Goal: Transaction & Acquisition: Purchase product/service

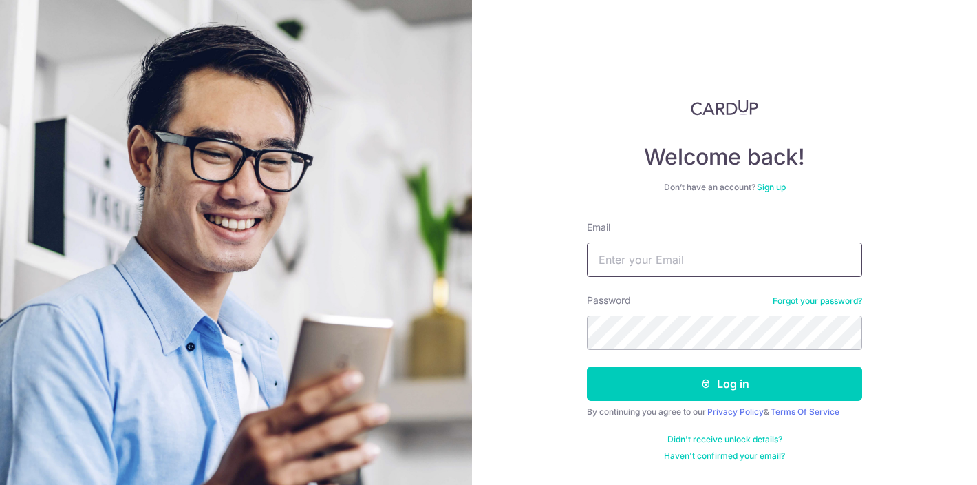
type input "[EMAIL_ADDRESS][DOMAIN_NAME]"
click at [725, 383] on button "Log in" at bounding box center [724, 383] width 275 height 34
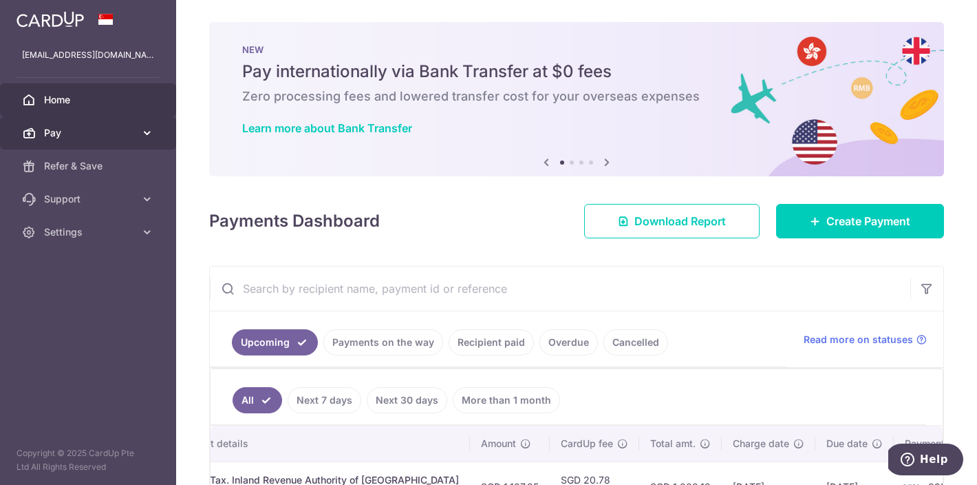
click at [131, 140] on link "Pay" at bounding box center [88, 132] width 176 height 33
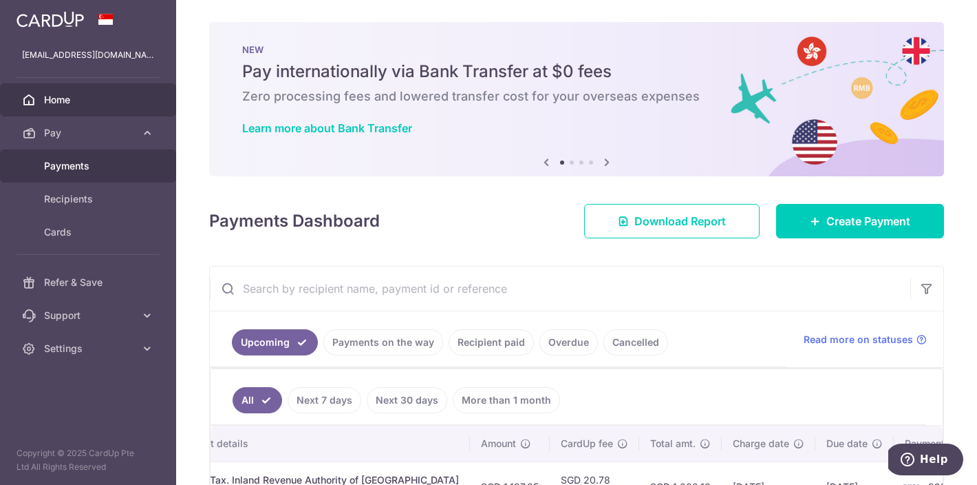
click at [100, 168] on span "Payments" at bounding box center [89, 166] width 91 height 14
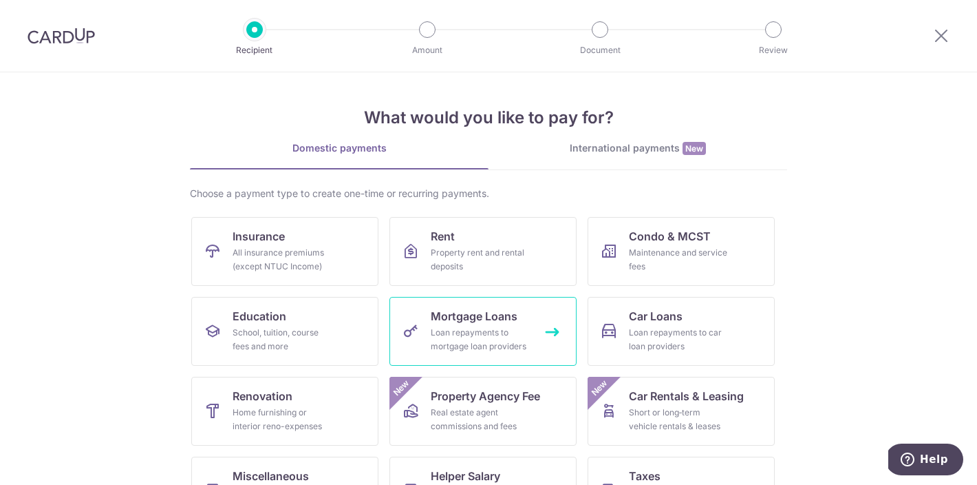
scroll to position [105, 0]
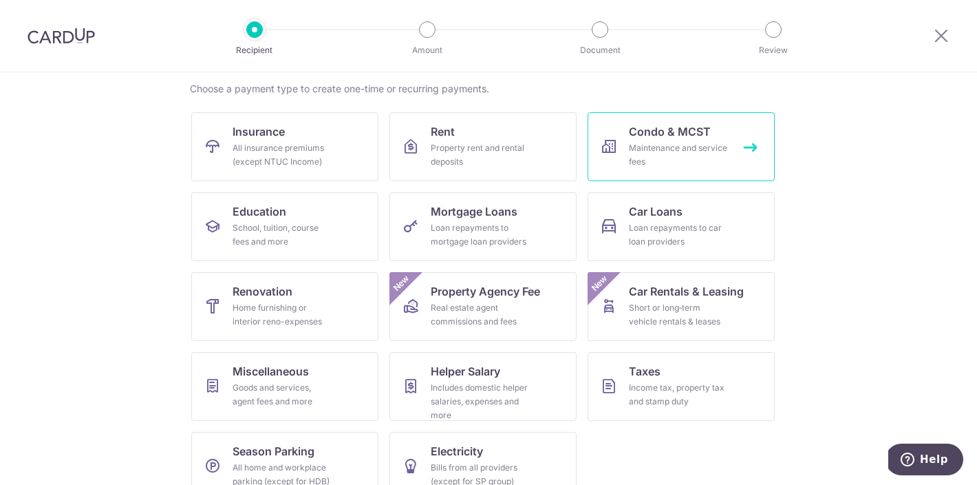
click at [644, 153] on div "Maintenance and service fees" at bounding box center [678, 155] width 99 height 28
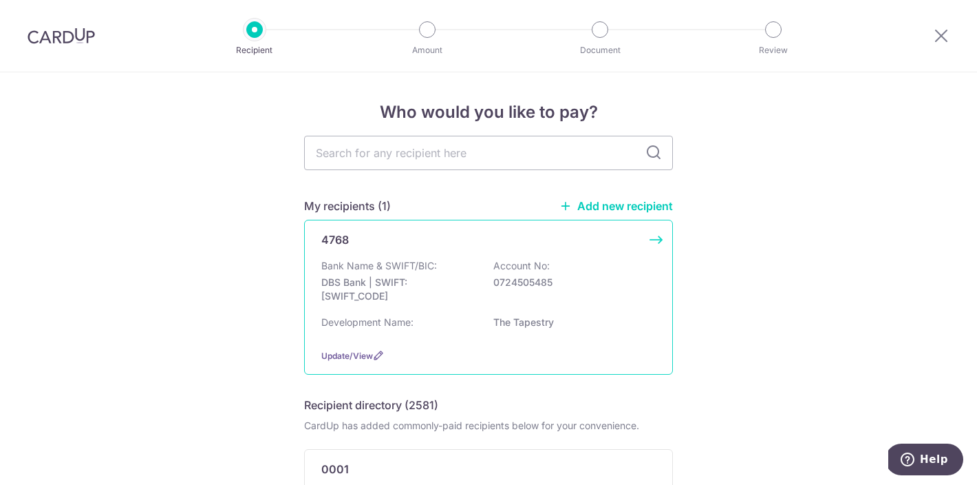
click at [454, 275] on div "Bank Name & SWIFT/BIC: DBS Bank | SWIFT: DBSSSGSGXXX Account No: 0724505485" at bounding box center [488, 284] width 334 height 51
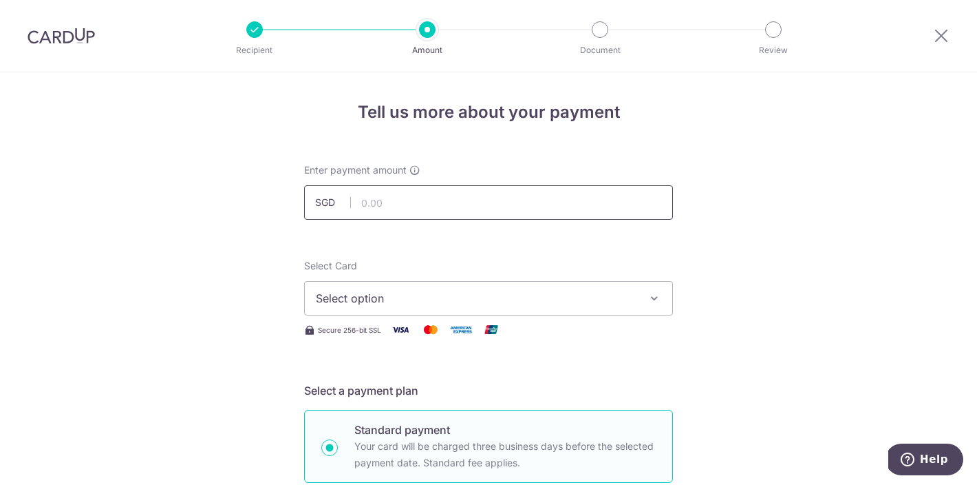
click at [399, 205] on input "text" at bounding box center [488, 202] width 369 height 34
type input "981.00"
click at [380, 296] on span "Select option" at bounding box center [476, 298] width 321 height 17
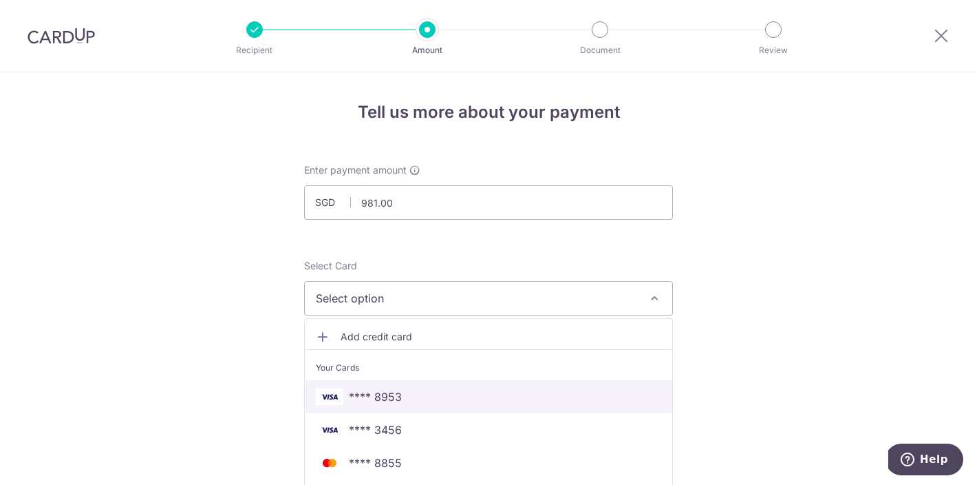
click at [414, 391] on span "**** 8953" at bounding box center [489, 396] width 346 height 17
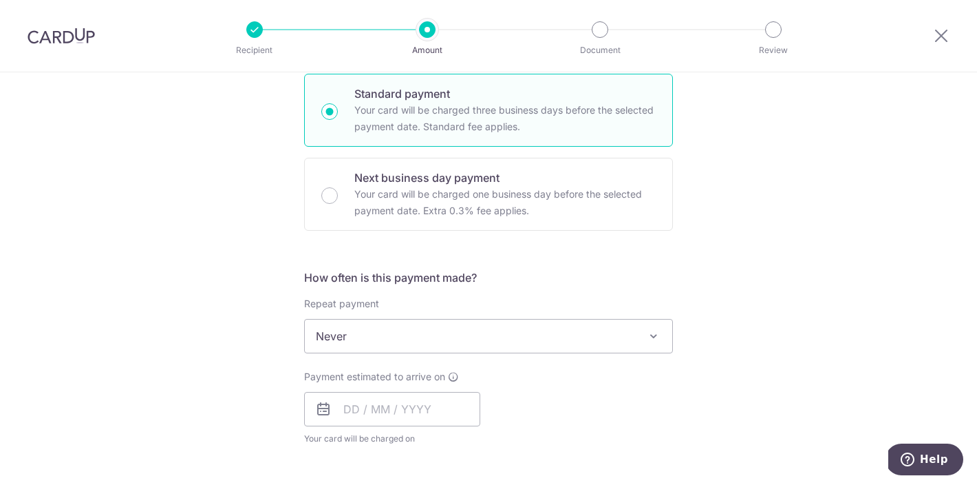
scroll to position [360, 0]
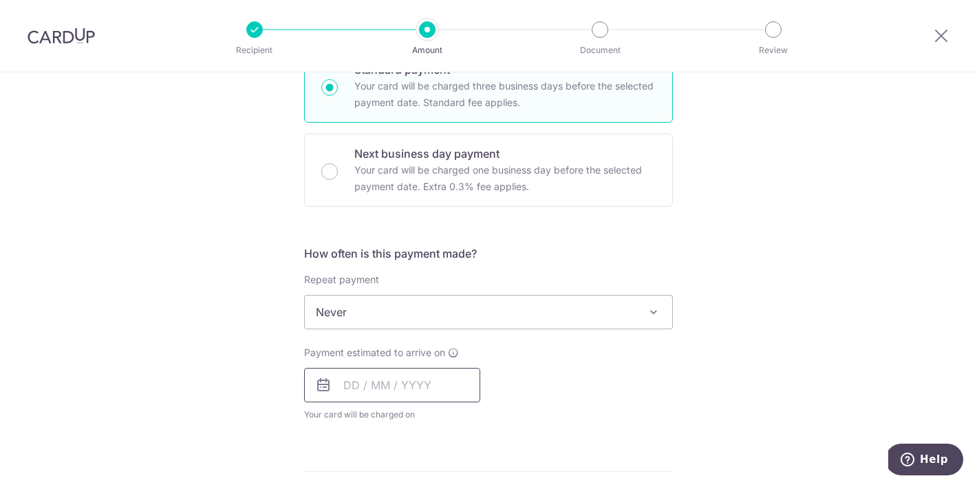
click at [401, 385] on input "text" at bounding box center [392, 385] width 176 height 34
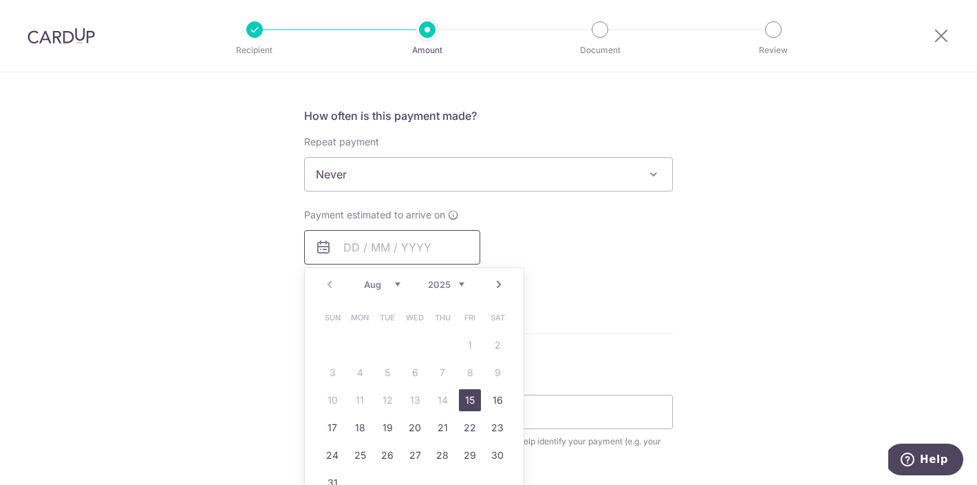
scroll to position [500, 0]
click at [465, 398] on link "15" at bounding box center [470, 397] width 22 height 22
type input "[DATE]"
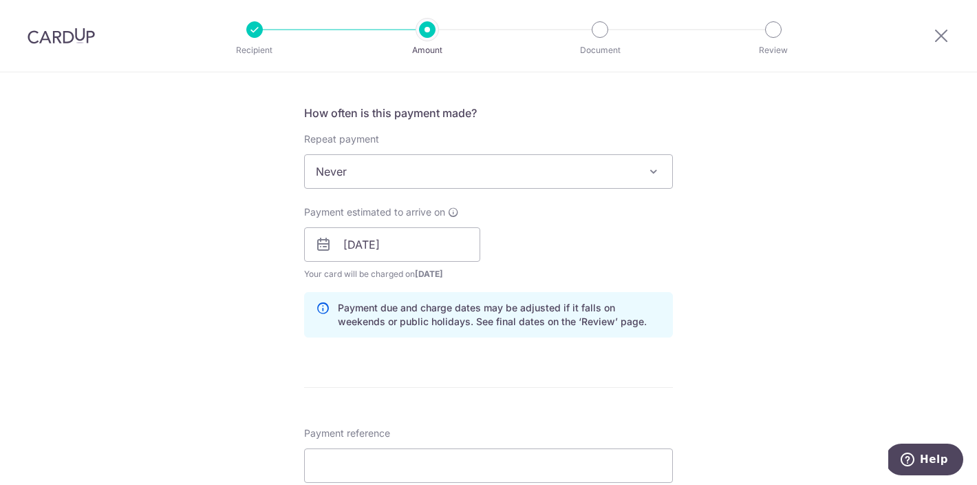
click at [180, 344] on div "Tell us more about your payment Enter payment amount SGD 981.00 981.00 Select C…" at bounding box center [488, 223] width 977 height 1302
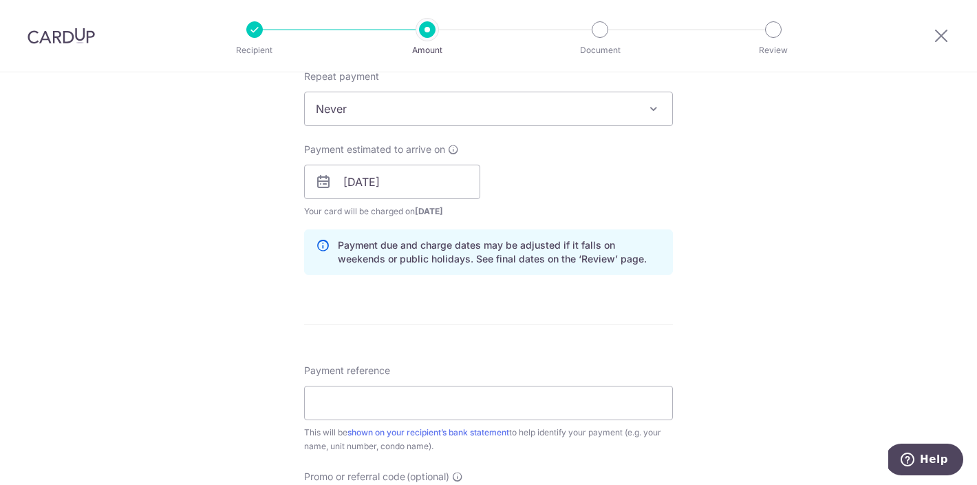
scroll to position [592, 0]
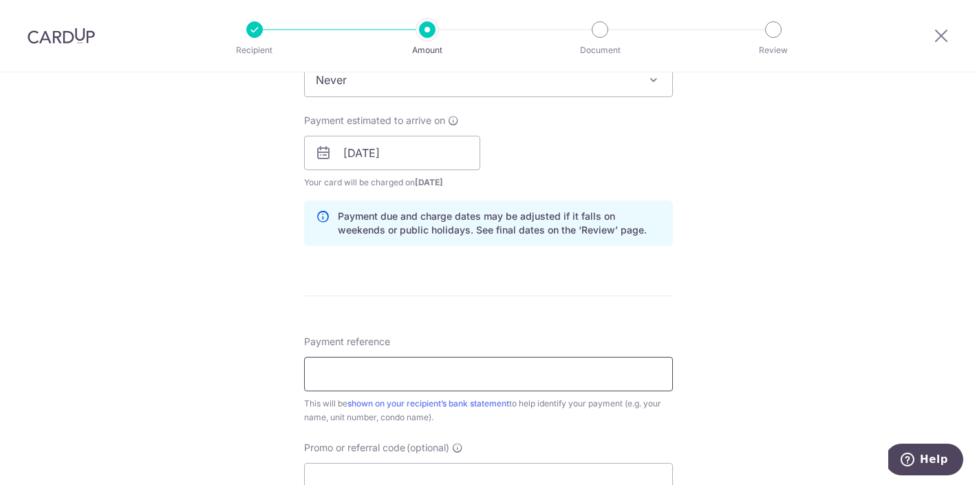
click at [350, 368] on input "Payment reference" at bounding box center [488, 374] width 369 height 34
type input "Blk 53 07-18"
click at [244, 385] on div "Tell us more about your payment Enter payment amount SGD 981.00 981.00 Select C…" at bounding box center [488, 131] width 977 height 1302
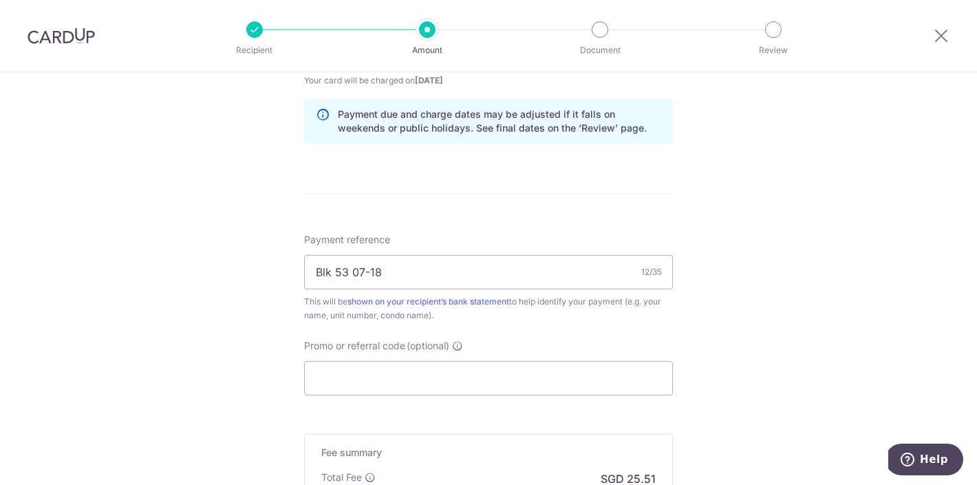
scroll to position [716, 0]
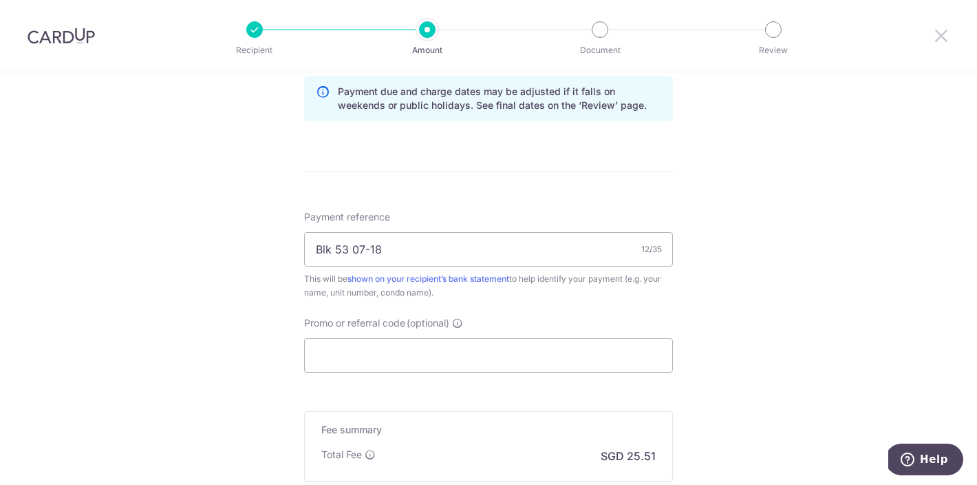
click at [942, 43] on icon at bounding box center [941, 35] width 17 height 17
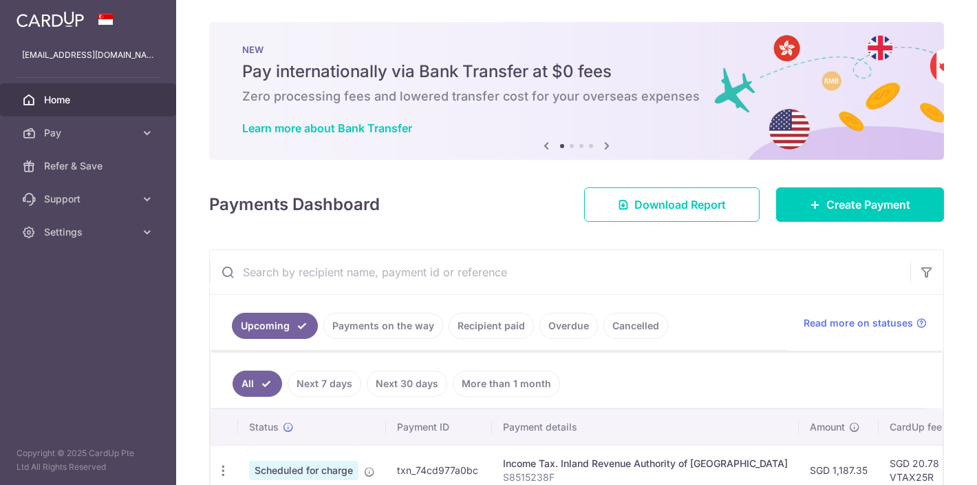
click at [608, 145] on icon at bounding box center [607, 145] width 17 height 17
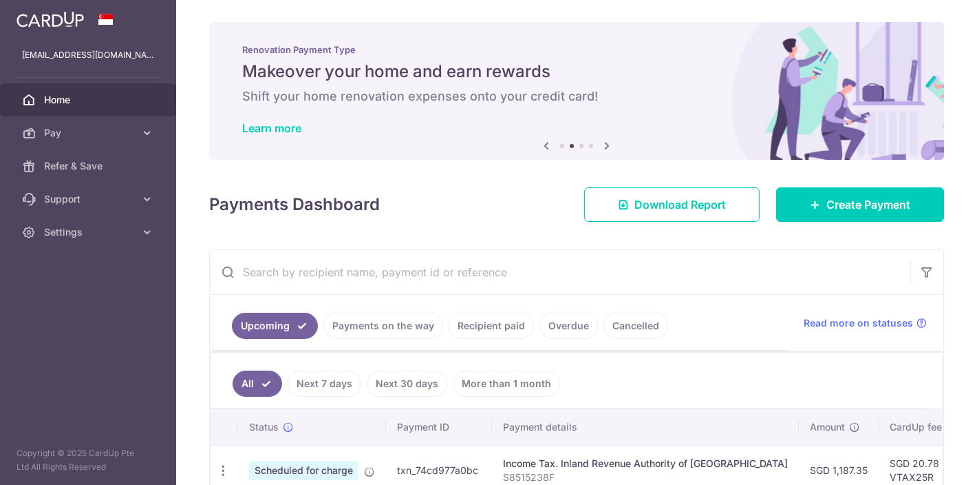
click at [608, 145] on icon at bounding box center [607, 145] width 17 height 17
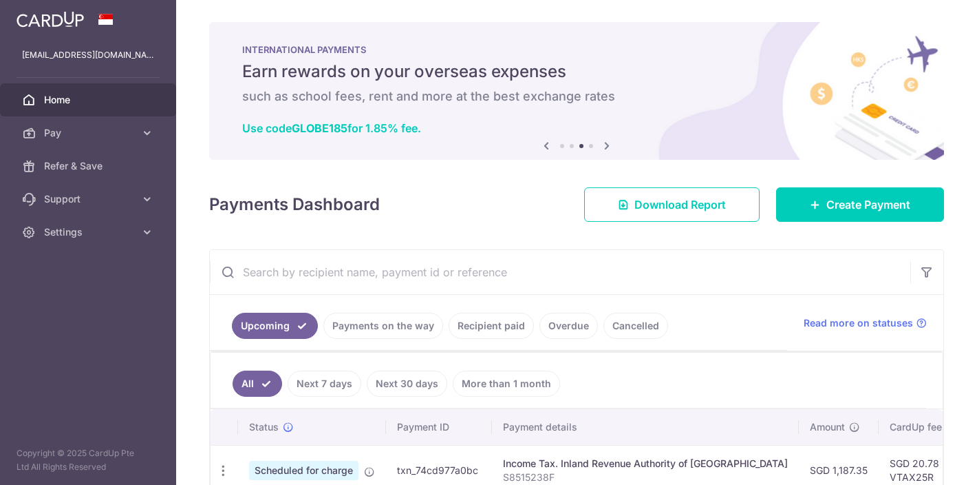
click at [608, 145] on icon at bounding box center [607, 145] width 17 height 17
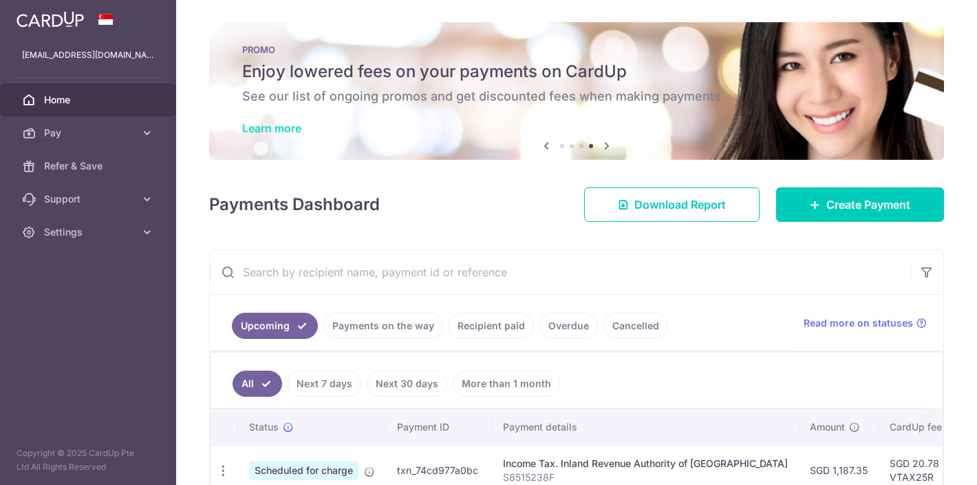
click at [262, 125] on link "Learn more" at bounding box center [271, 128] width 59 height 14
click at [137, 137] on link "Pay" at bounding box center [88, 132] width 176 height 33
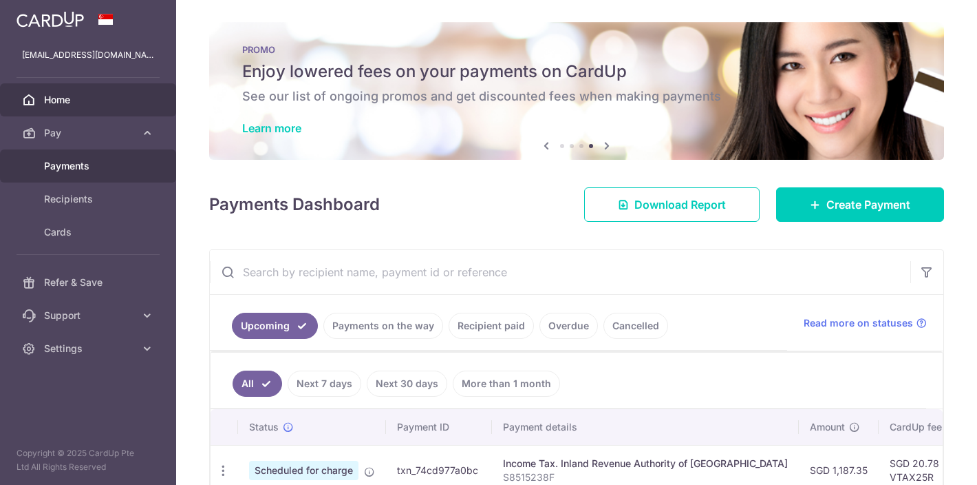
click at [130, 163] on span "Payments" at bounding box center [89, 166] width 91 height 14
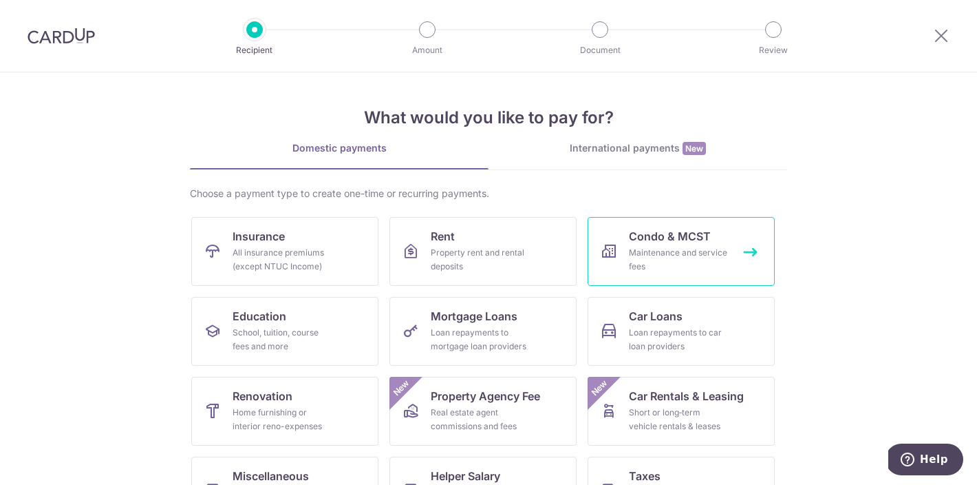
click at [683, 248] on div "Maintenance and service fees" at bounding box center [678, 260] width 99 height 28
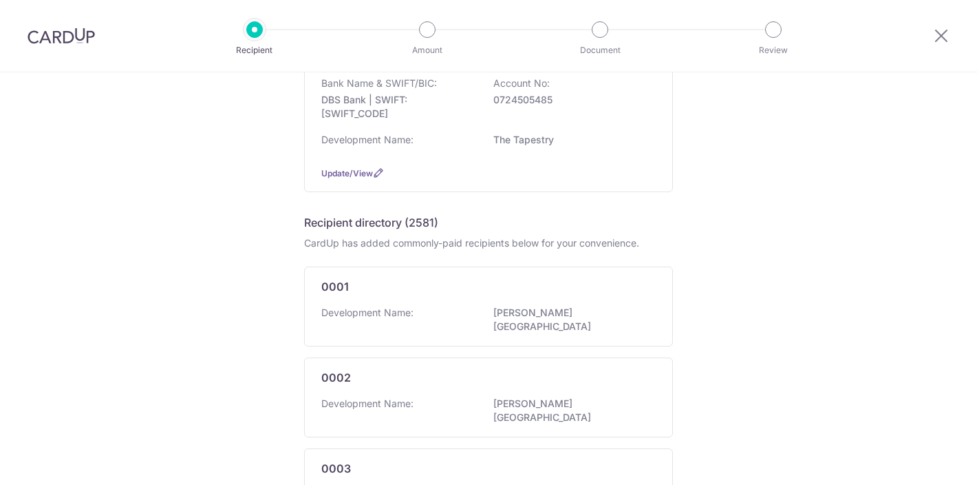
scroll to position [182, 0]
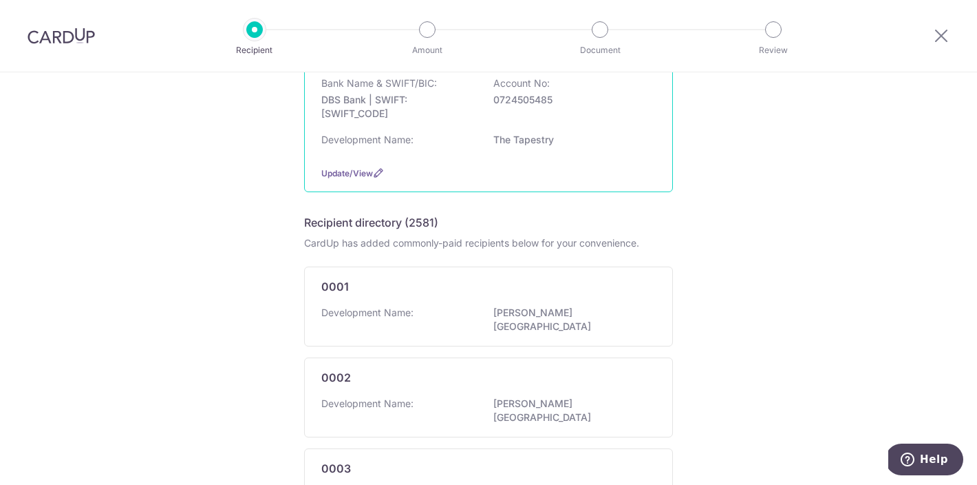
click at [440, 127] on div "Bank Name & SWIFT/BIC: DBS Bank | SWIFT: [SWIFT_CODE] Account No: 0724505485 De…" at bounding box center [488, 115] width 334 height 78
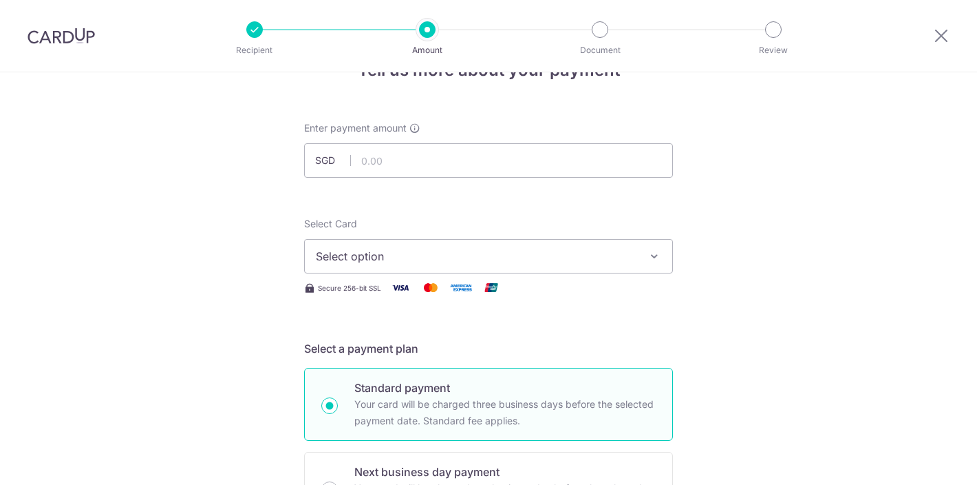
scroll to position [43, 0]
click at [418, 164] on input "text" at bounding box center [488, 159] width 369 height 34
type input "981.00"
click at [410, 240] on button "Select option" at bounding box center [488, 255] width 369 height 34
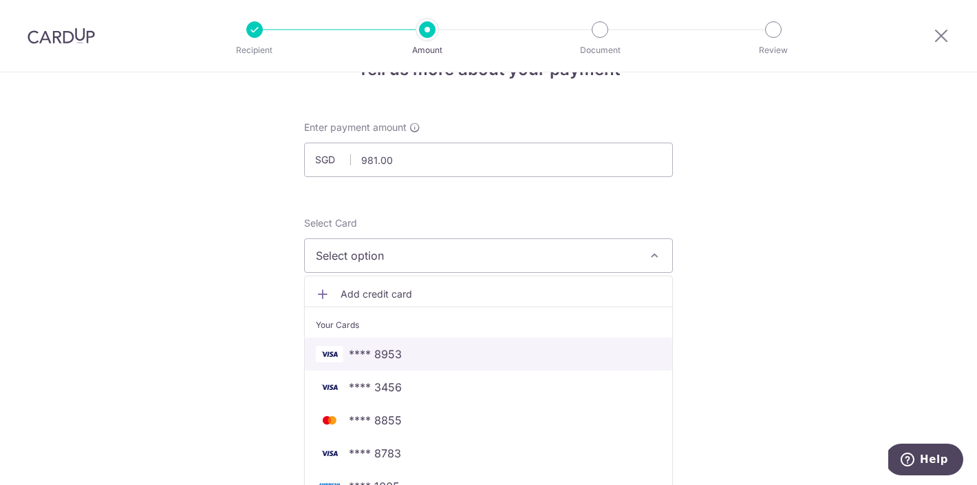
click at [423, 345] on link "**** 8953" at bounding box center [489, 353] width 368 height 33
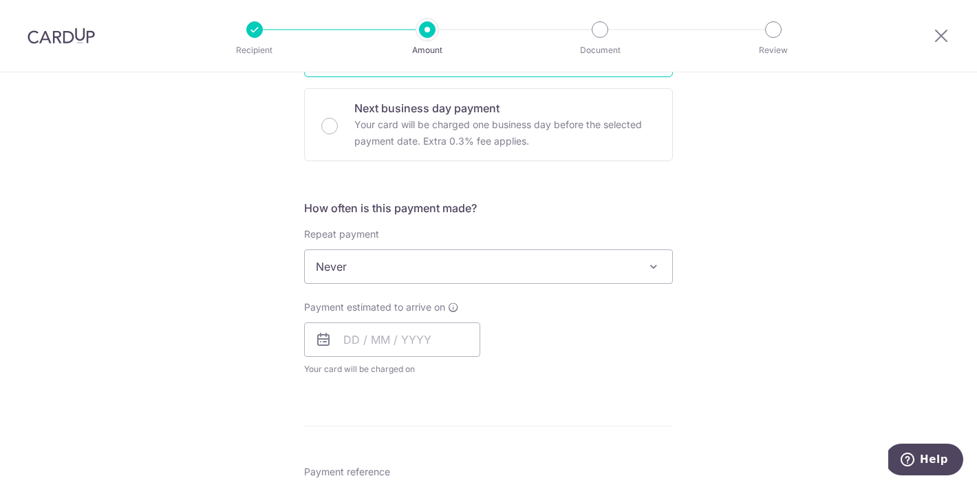
scroll to position [406, 0]
click at [414, 341] on input "text" at bounding box center [392, 338] width 176 height 34
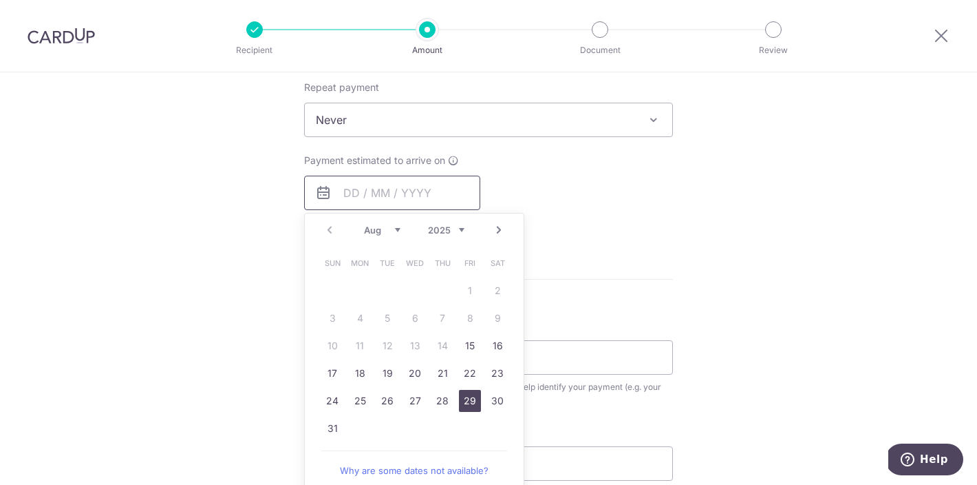
scroll to position [557, 0]
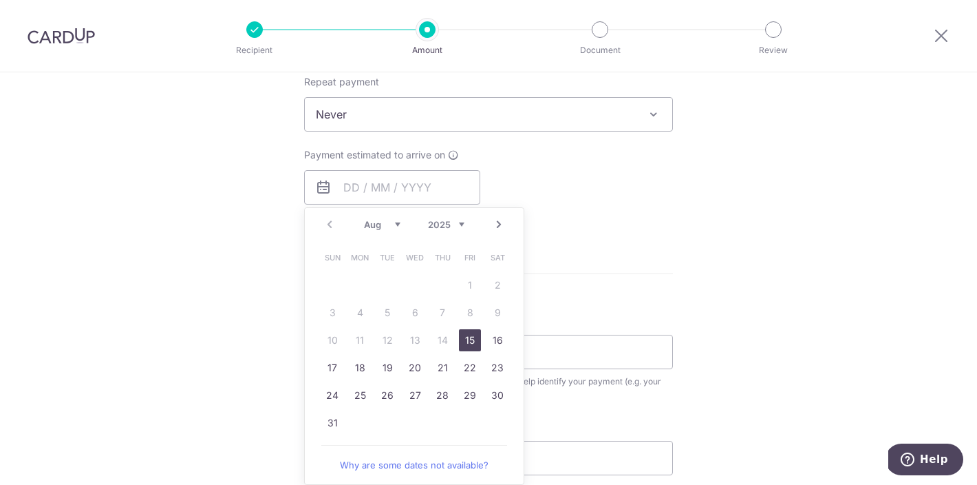
click at [469, 343] on link "15" at bounding box center [470, 340] width 22 height 22
type input "15/08/2025"
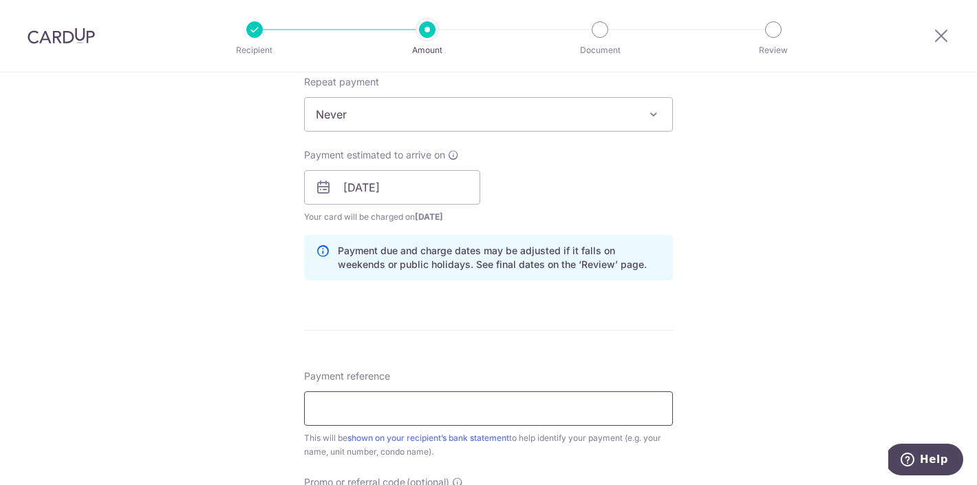
click at [405, 399] on input "Payment reference" at bounding box center [488, 408] width 369 height 34
type input "Blk 53 #07-18"
click at [252, 374] on div "Tell us more about your payment Enter payment amount SGD 981.00 981.00 Select C…" at bounding box center [488, 166] width 977 height 1302
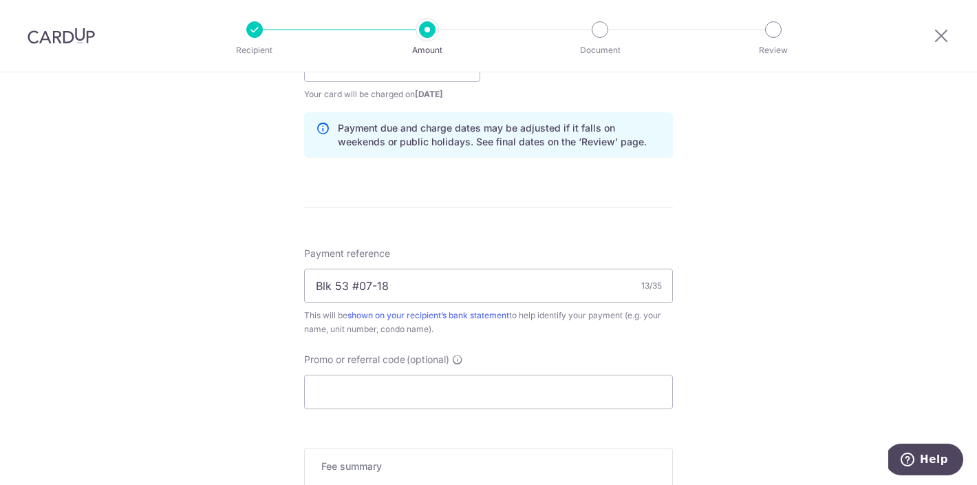
scroll to position [699, 0]
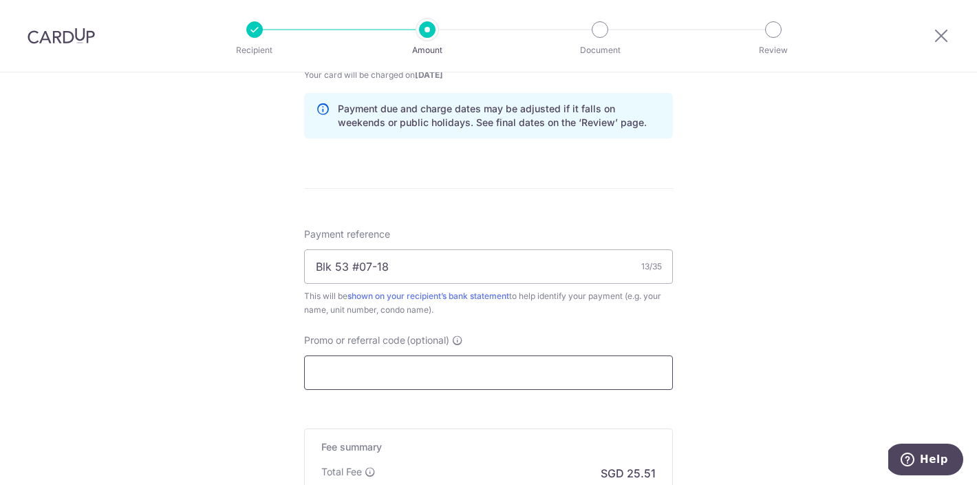
click at [348, 370] on input "Promo or referral code (optional)" at bounding box center [488, 372] width 369 height 34
paste input "OFF225"
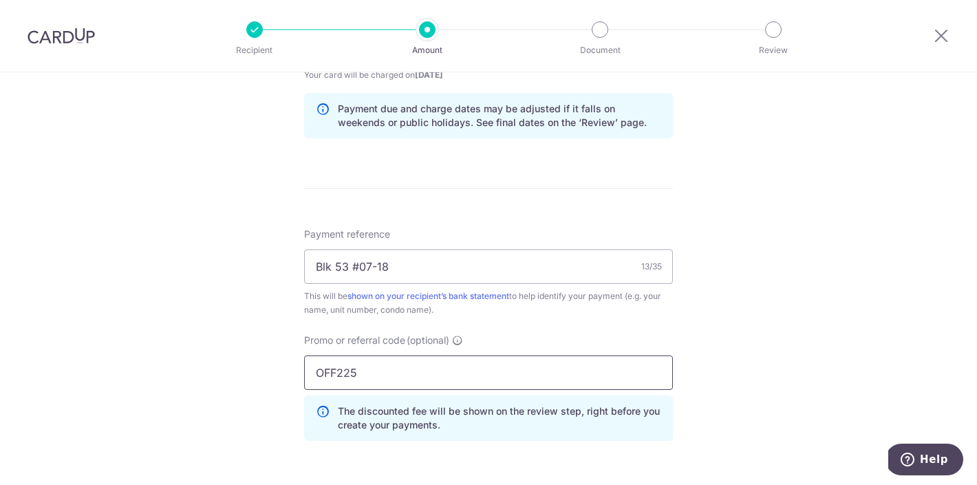
type input "OFF225"
click at [227, 392] on div "Tell us more about your payment Enter payment amount SGD 981.00 981.00 Select C…" at bounding box center [488, 54] width 977 height 1363
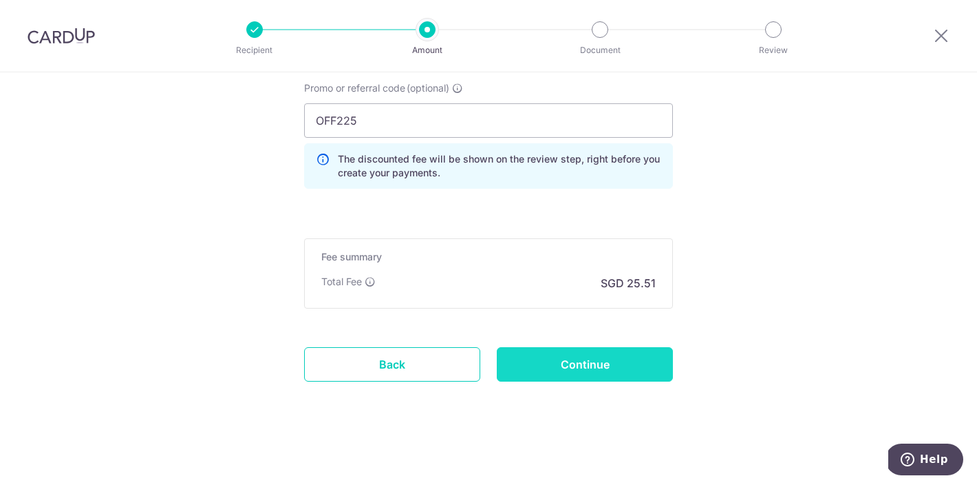
scroll to position [951, 0]
click at [604, 357] on input "Continue" at bounding box center [585, 364] width 176 height 34
type input "Create Schedule"
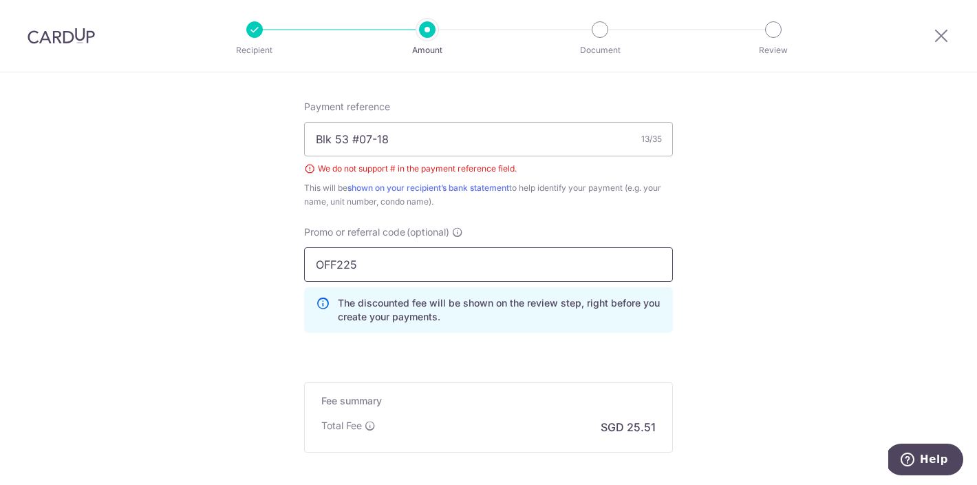
scroll to position [815, 0]
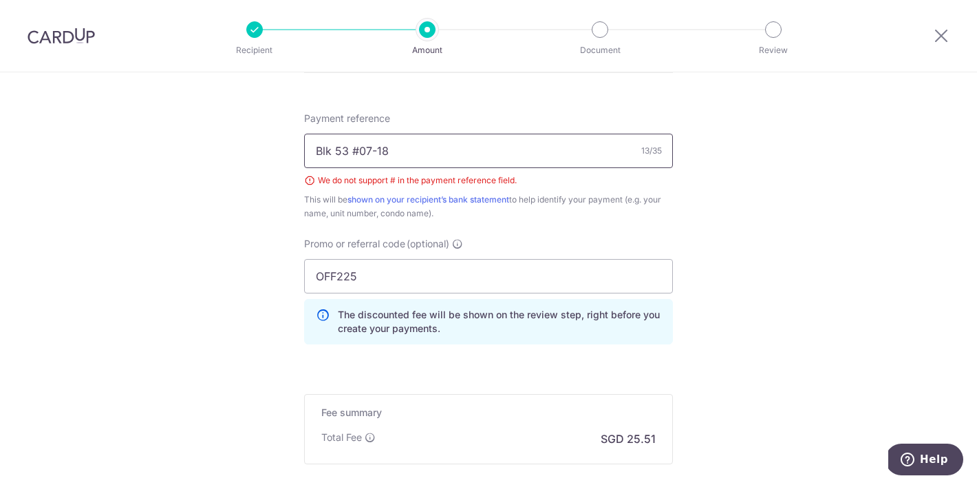
click at [357, 153] on input "Blk 53 #07-18" at bounding box center [488, 151] width 369 height 34
type input "Blk 53 07-18"
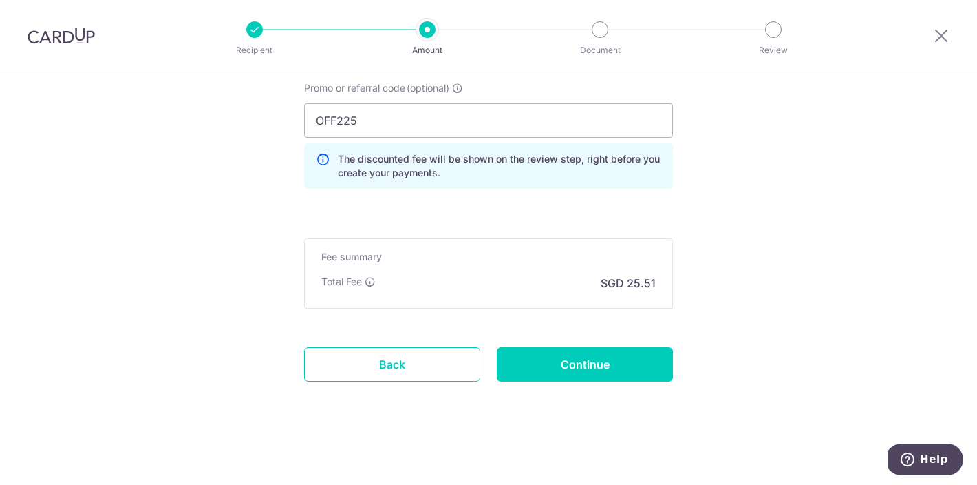
scroll to position [970, 0]
click at [601, 369] on input "Continue" at bounding box center [585, 364] width 176 height 34
type input "Create Schedule"
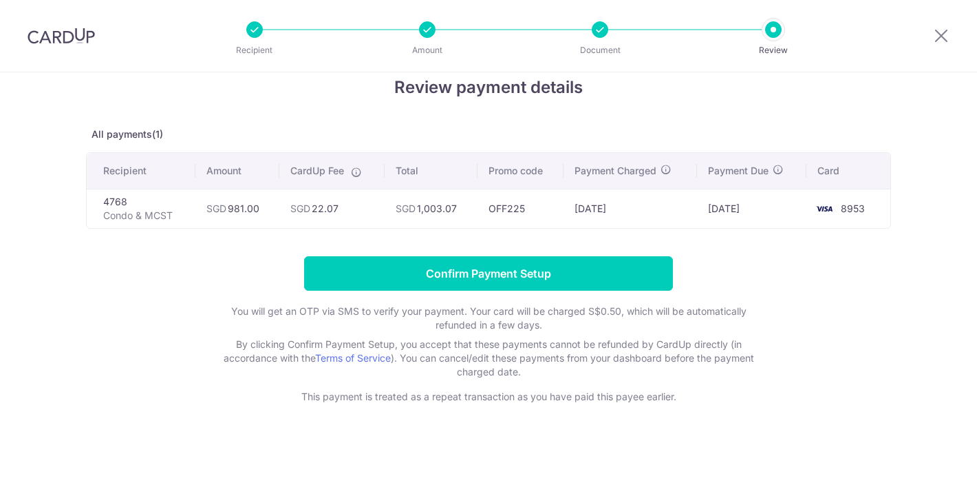
scroll to position [25, 0]
click at [255, 219] on td "SGD 981.00" at bounding box center [237, 208] width 84 height 39
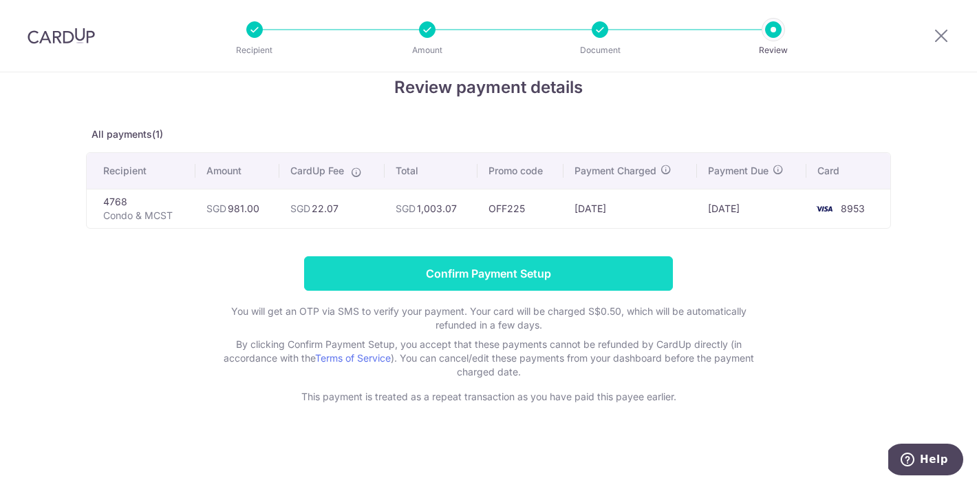
click at [454, 282] on input "Confirm Payment Setup" at bounding box center [488, 273] width 369 height 34
